Goal: Information Seeking & Learning: Learn about a topic

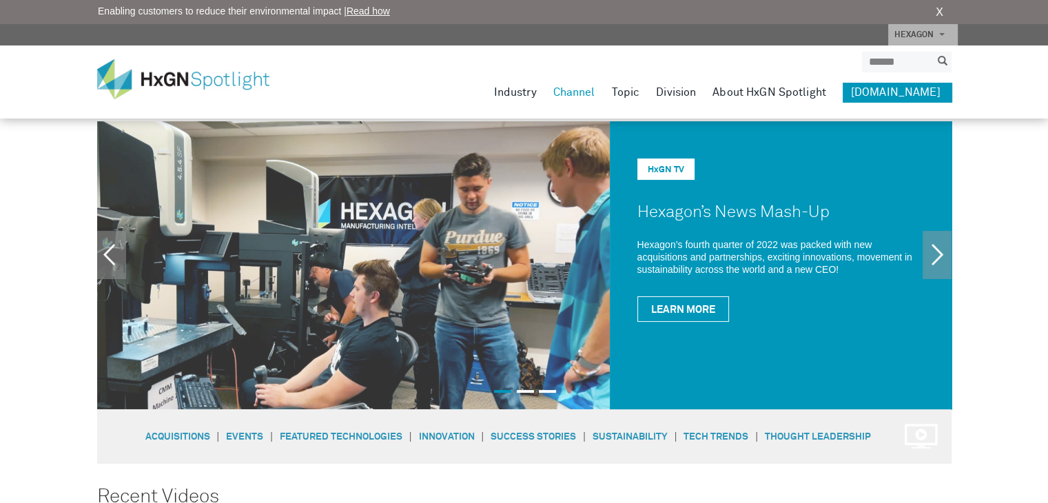
scroll to position [138, 0]
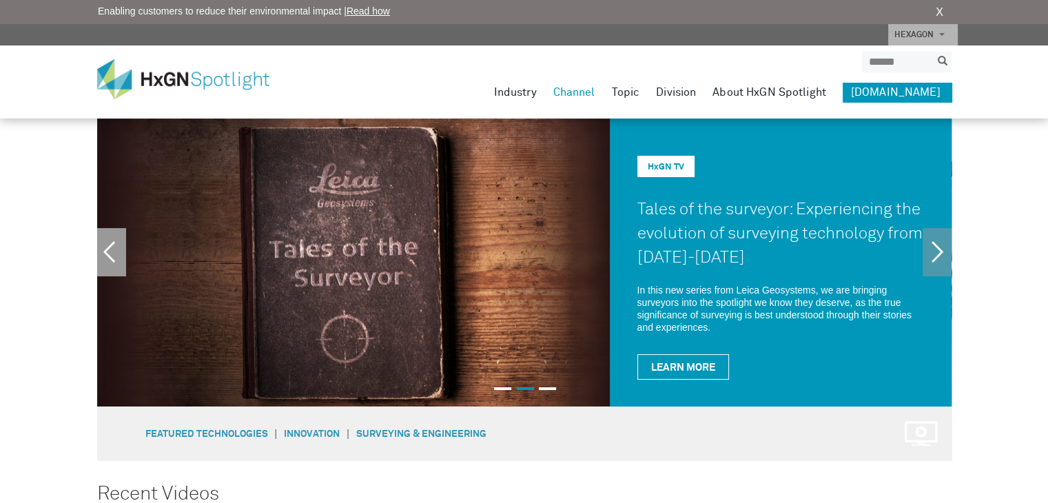
click at [117, 260] on link "Previous" at bounding box center [111, 252] width 29 height 48
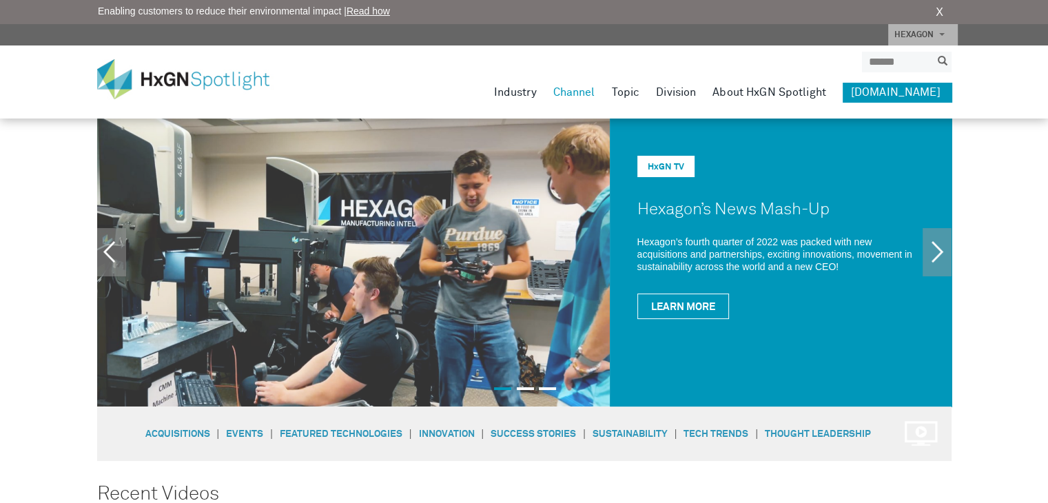
click at [425, 271] on img at bounding box center [353, 262] width 513 height 288
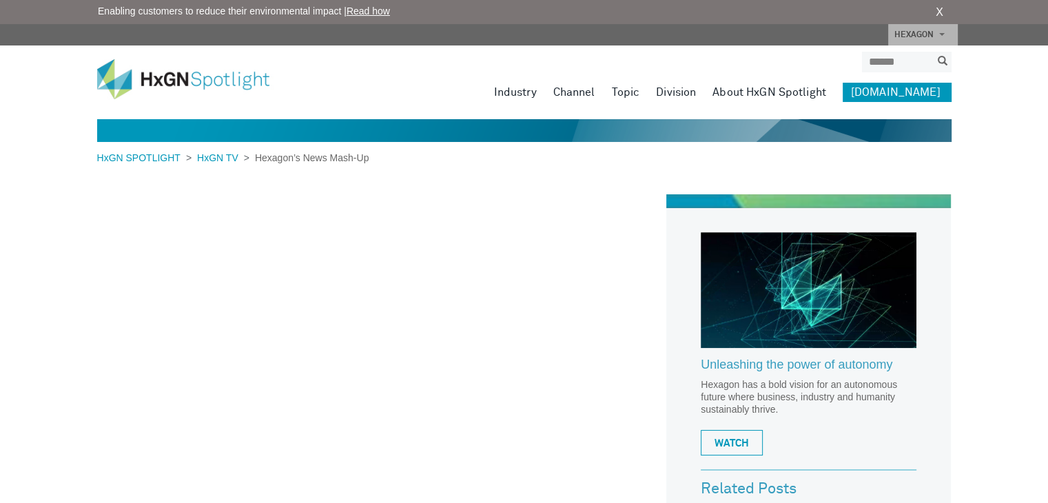
scroll to position [8, 0]
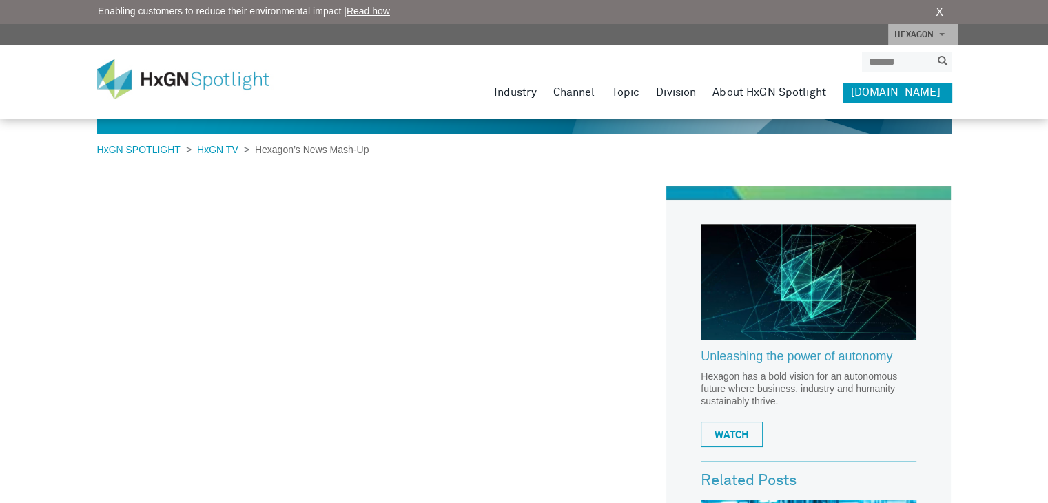
click at [792, 87] on link "About HxGN Spotlight" at bounding box center [769, 92] width 114 height 19
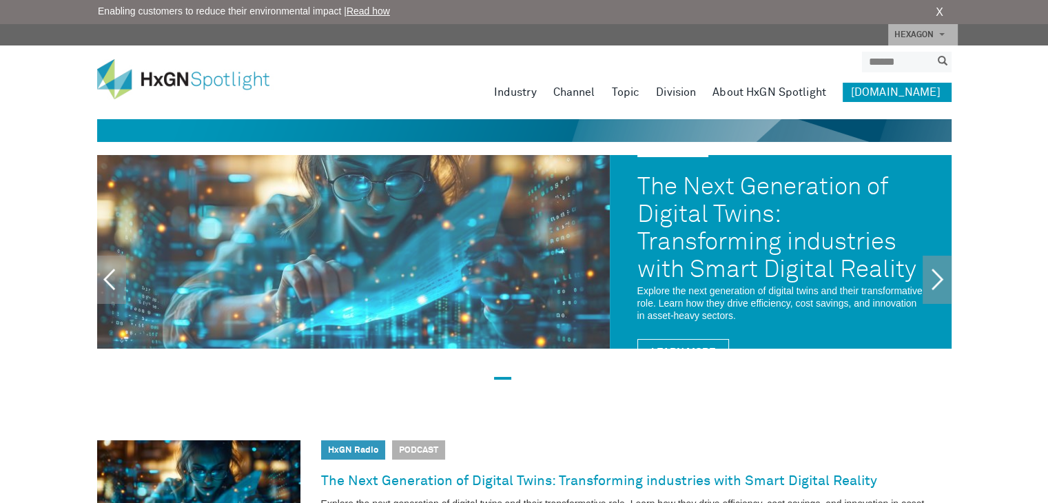
click at [367, 246] on img at bounding box center [353, 252] width 513 height 194
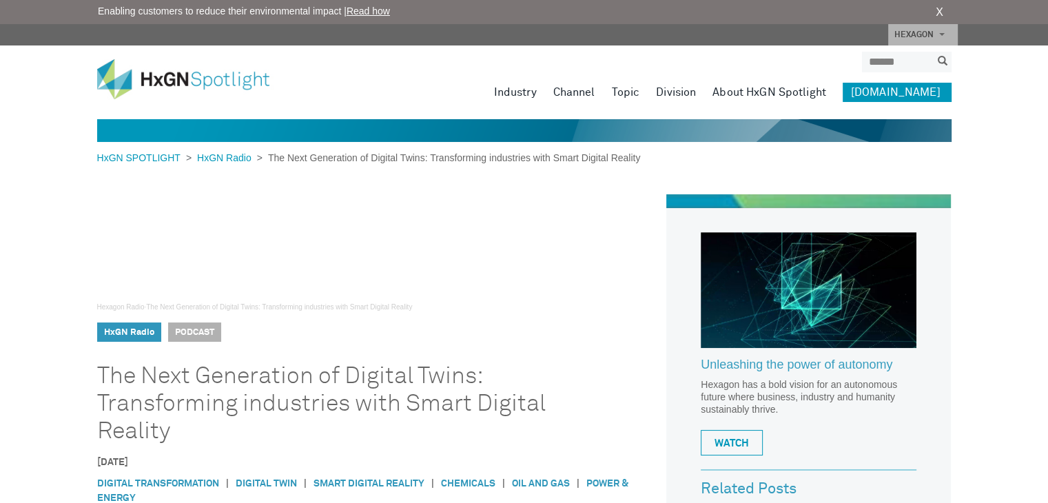
click at [783, 299] on img at bounding box center [809, 290] width 216 height 116
